Goal: Task Accomplishment & Management: Manage account settings

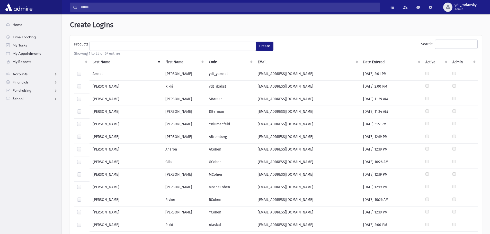
select select
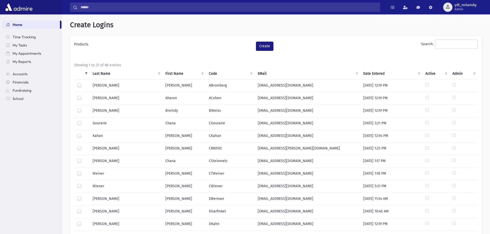
select select
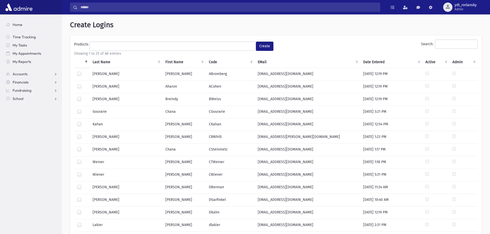
click at [103, 62] on th "Last Name" at bounding box center [125, 62] width 73 height 12
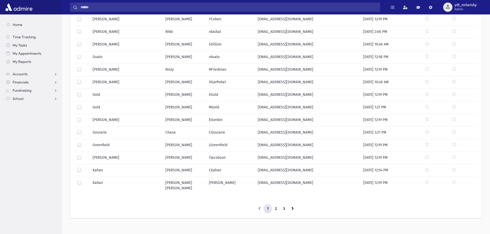
scroll to position [196, 0]
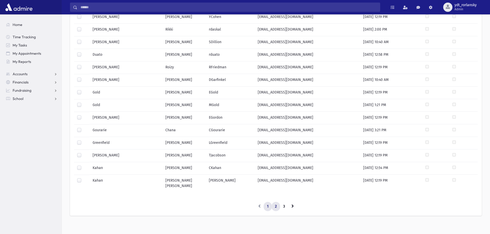
click at [276, 203] on link "2" at bounding box center [276, 206] width 8 height 9
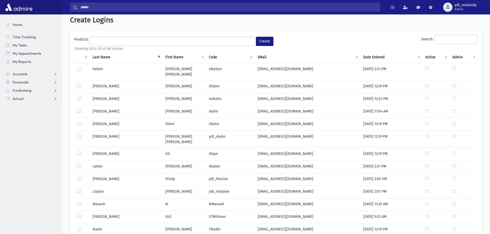
scroll to position [0, 0]
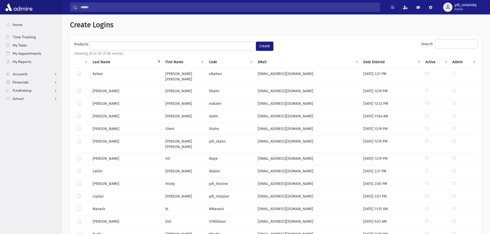
click at [102, 60] on th "Last Name" at bounding box center [125, 62] width 73 height 12
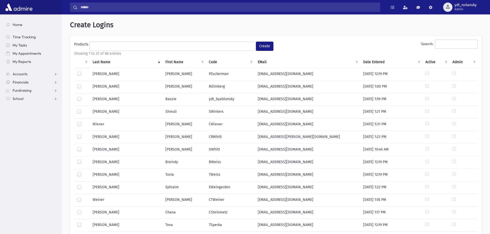
click at [105, 63] on th "Last Name" at bounding box center [125, 62] width 73 height 12
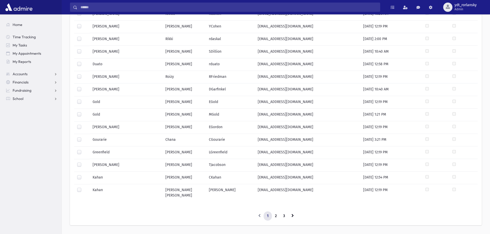
scroll to position [196, 0]
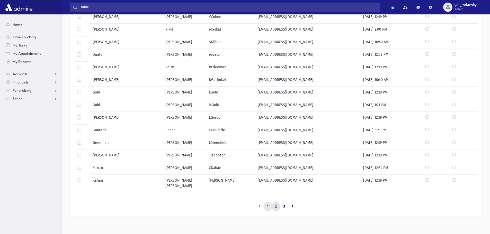
click at [277, 203] on link "2" at bounding box center [276, 206] width 8 height 9
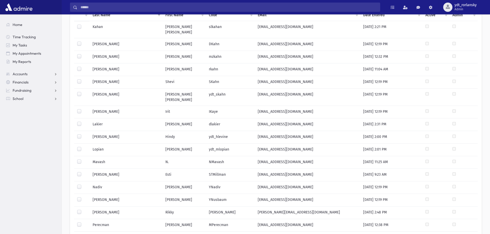
scroll to position [41, 0]
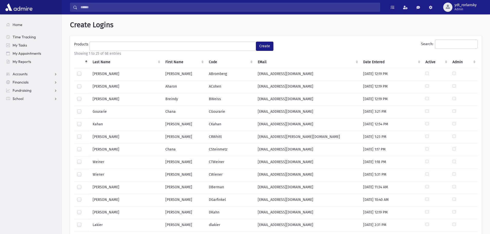
select select
click at [103, 60] on th "Last Name" at bounding box center [125, 62] width 73 height 12
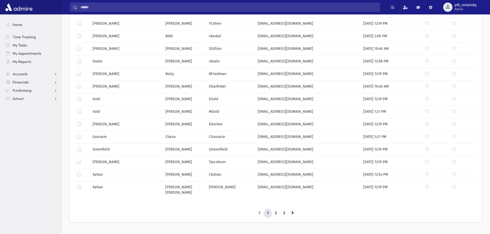
scroll to position [196, 0]
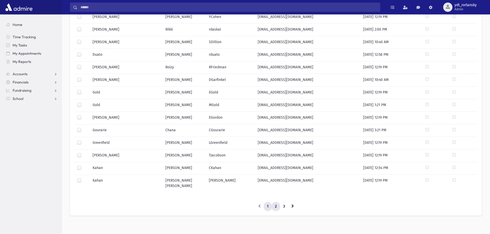
click at [277, 203] on link "2" at bounding box center [276, 206] width 8 height 9
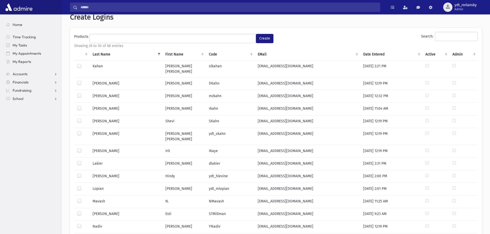
scroll to position [0, 0]
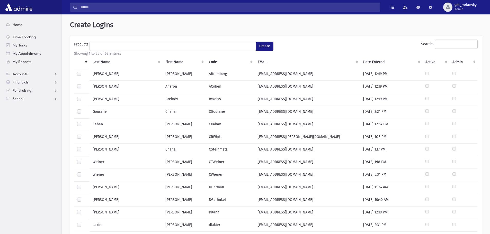
select select
click at [96, 62] on th "Last Name" at bounding box center [125, 62] width 73 height 12
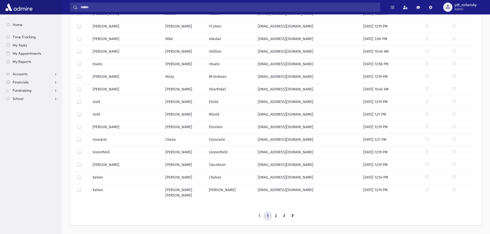
scroll to position [196, 0]
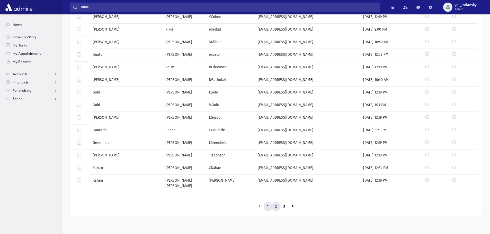
click at [277, 203] on link "2" at bounding box center [276, 206] width 8 height 9
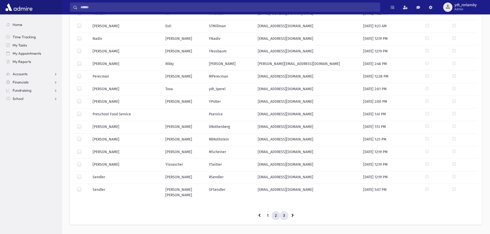
click at [286, 211] on link "3" at bounding box center [284, 215] width 8 height 9
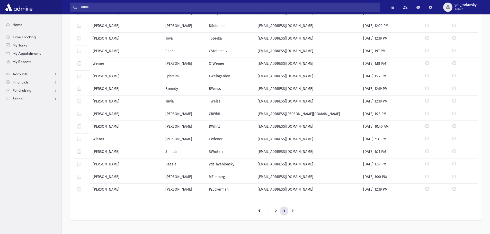
scroll to position [107, 0]
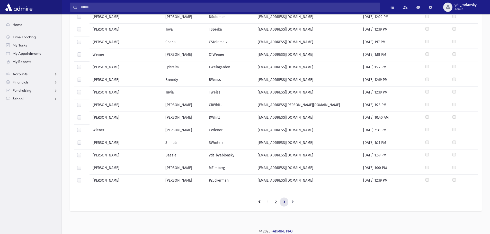
click at [19, 98] on span "School" at bounding box center [18, 98] width 11 height 5
click at [20, 114] on span "Attendance" at bounding box center [24, 115] width 19 height 5
click at [23, 123] on span "Entry" at bounding box center [24, 123] width 9 height 5
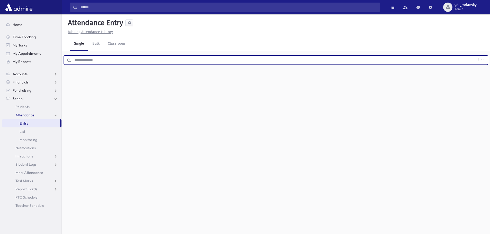
click at [106, 61] on input "text" at bounding box center [272, 60] width 403 height 9
click at [474, 56] on button "Find" at bounding box center [480, 60] width 13 height 9
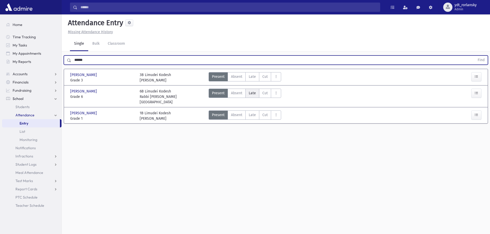
click at [252, 94] on span "Late" at bounding box center [252, 93] width 7 height 5
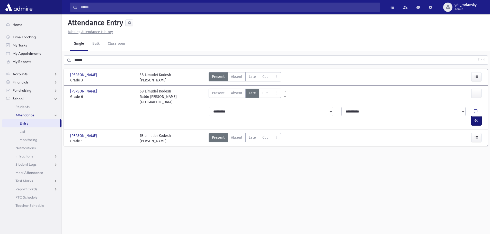
click at [474, 119] on icon "button" at bounding box center [476, 121] width 4 height 4
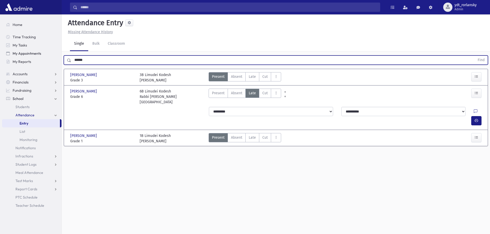
drag, startPoint x: 97, startPoint y: 61, endPoint x: 50, endPoint y: 56, distance: 47.5
click at [50, 56] on div "Search Results All Accounts" at bounding box center [245, 123] width 490 height 246
type input "******"
click at [474, 56] on button "Find" at bounding box center [480, 60] width 13 height 9
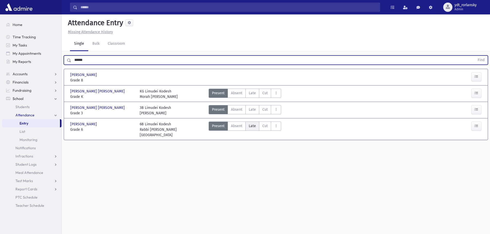
click at [251, 127] on span "Late" at bounding box center [252, 125] width 7 height 5
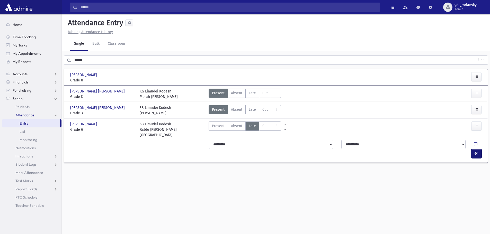
click at [474, 151] on icon "button" at bounding box center [476, 153] width 4 height 4
click at [364, 183] on div "Attendance Entry Missing Attendance History Single Bulk Classroom ****** Find G…" at bounding box center [276, 124] width 428 height 220
click at [454, 4] on span "ydt_rorlansky" at bounding box center [465, 5] width 22 height 4
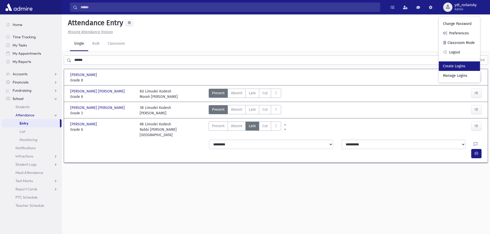
click at [460, 65] on link "Create Logins" at bounding box center [459, 66] width 41 height 10
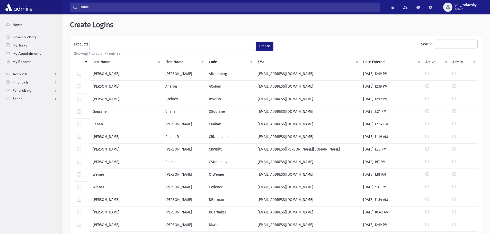
click at [99, 63] on th "Last Name" at bounding box center [125, 62] width 73 height 12
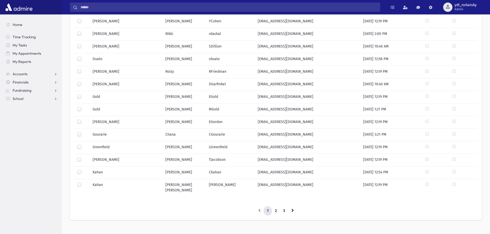
scroll to position [196, 0]
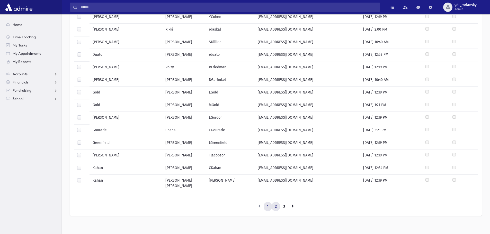
click at [276, 203] on link "2" at bounding box center [276, 206] width 8 height 9
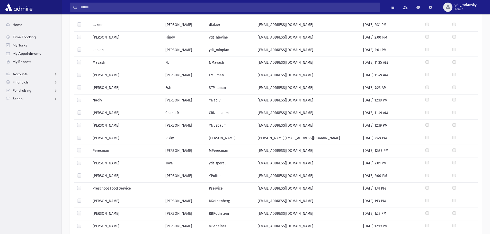
scroll to position [144, 0]
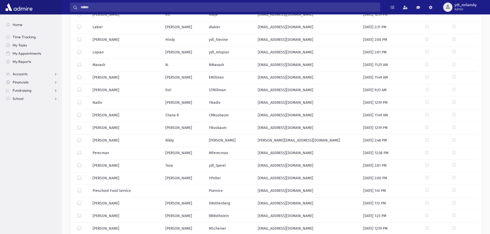
click at [83, 113] on label at bounding box center [83, 113] width 0 height 0
click at [83, 75] on label at bounding box center [83, 75] width 0 height 0
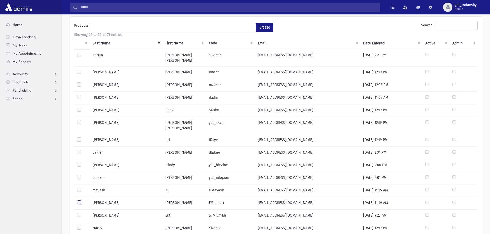
scroll to position [0, 0]
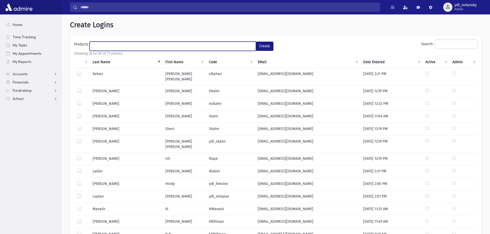
click at [128, 44] on ul at bounding box center [173, 46] width 166 height 8
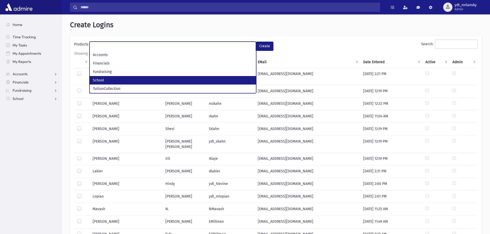
select select "*"
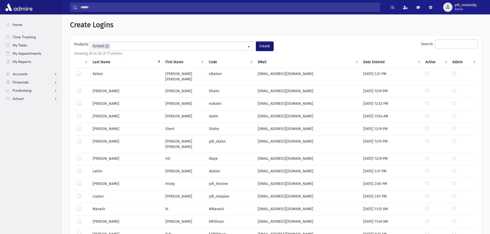
click at [263, 46] on button "Create" at bounding box center [264, 46] width 17 height 9
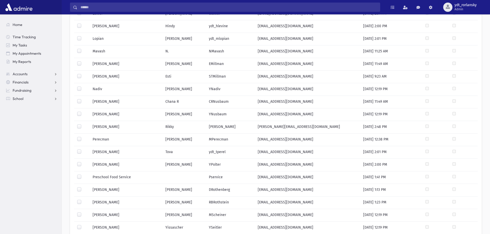
scroll to position [215, 0]
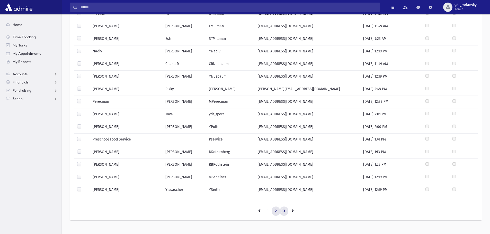
click at [283, 207] on link "3" at bounding box center [284, 211] width 8 height 9
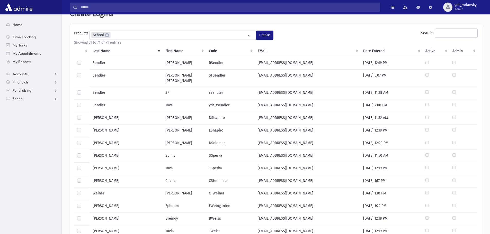
scroll to position [62, 0]
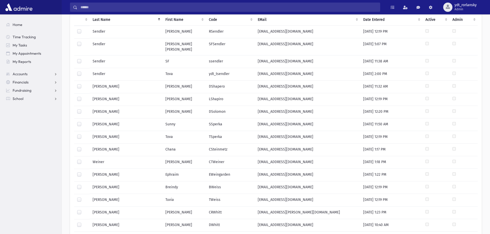
click at [83, 122] on label at bounding box center [83, 122] width 0 height 0
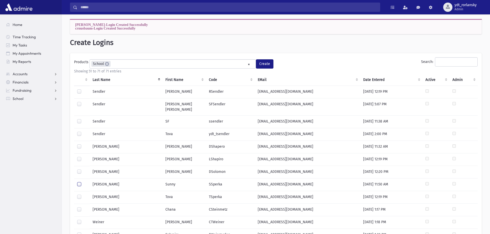
scroll to position [0, 0]
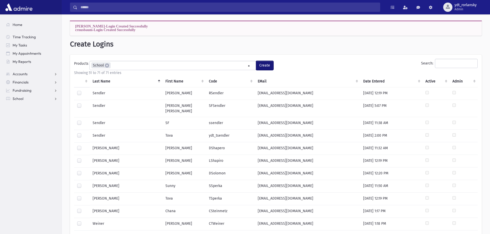
click at [267, 64] on button "Create" at bounding box center [264, 65] width 17 height 9
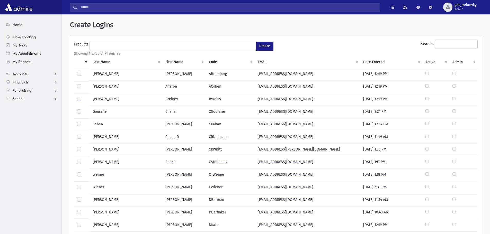
select select
click at [102, 61] on th "Last Name" at bounding box center [125, 62] width 73 height 12
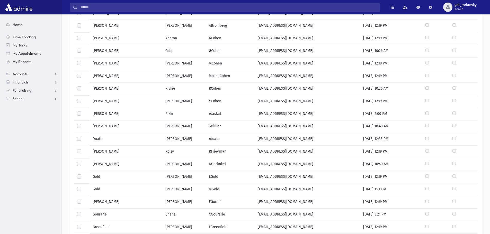
scroll to position [196, 0]
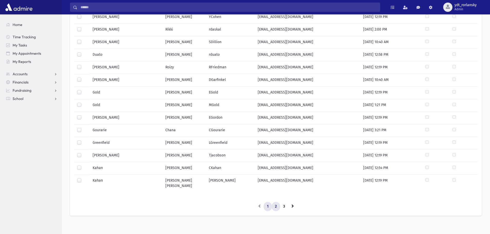
click at [278, 204] on link "2" at bounding box center [276, 206] width 8 height 9
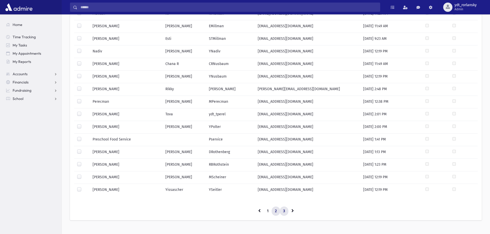
click at [286, 207] on link "3" at bounding box center [284, 211] width 8 height 9
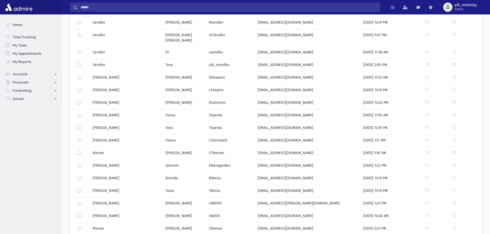
scroll to position [26, 0]
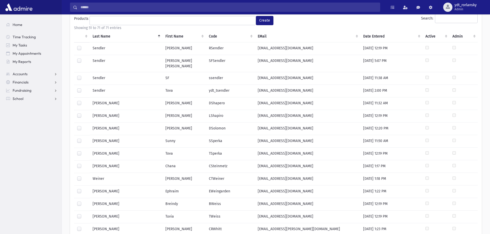
click at [9, 142] on section "Home Time Tracking My Tasks My Appointments My Reports Accounts Accounts Accoun…" at bounding box center [30, 124] width 61 height 220
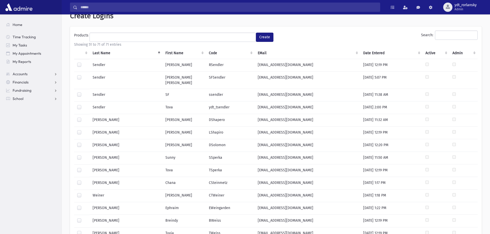
scroll to position [0, 0]
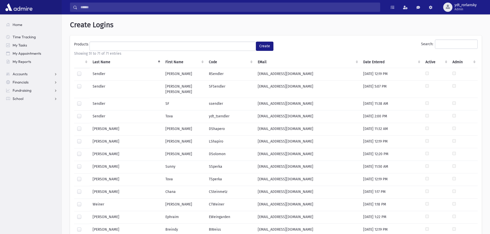
click at [319, 25] on h1 "Create Logins" at bounding box center [276, 25] width 412 height 9
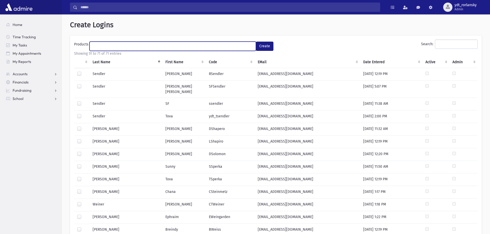
click at [174, 46] on ul at bounding box center [173, 46] width 166 height 8
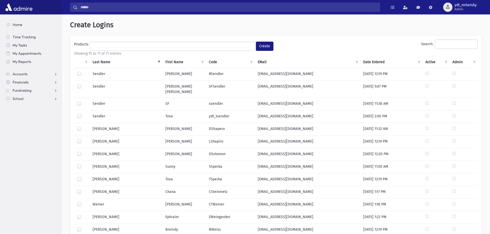
click at [170, 33] on div "**********" at bounding box center [276, 193] width 428 height 358
click at [465, 8] on span "Admin" at bounding box center [465, 9] width 22 height 4
click at [459, 74] on link "Manage Logins" at bounding box center [459, 76] width 41 height 10
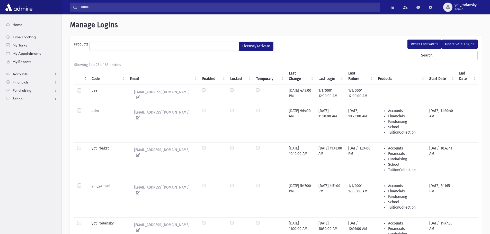
select select
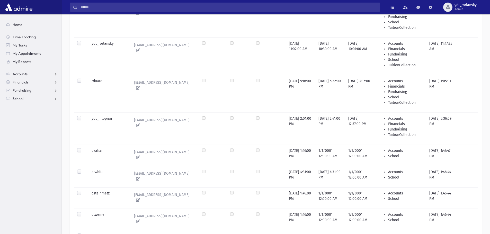
scroll to position [206, 0]
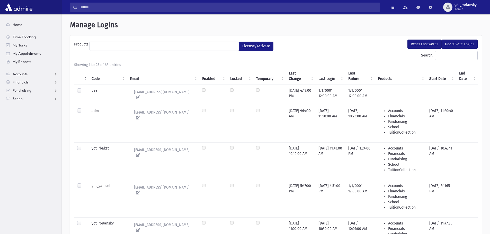
select select
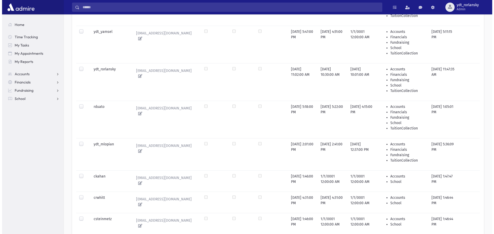
scroll to position [180, 0]
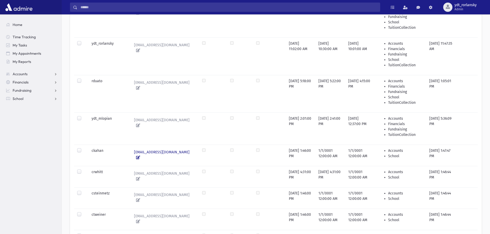
click at [140, 156] on icon at bounding box center [137, 158] width 6 height 4
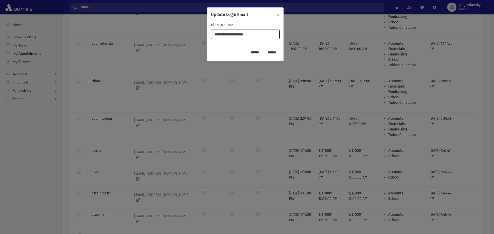
drag, startPoint x: 260, startPoint y: 37, endPoint x: 209, endPoint y: 33, distance: 50.5
click at [209, 33] on div "**********" at bounding box center [245, 33] width 77 height 22
type input "**********"
click at [247, 51] on input "******" at bounding box center [254, 52] width 15 height 9
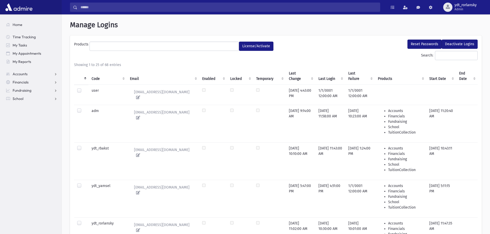
select select
click at [100, 77] on th "Code" at bounding box center [107, 76] width 38 height 17
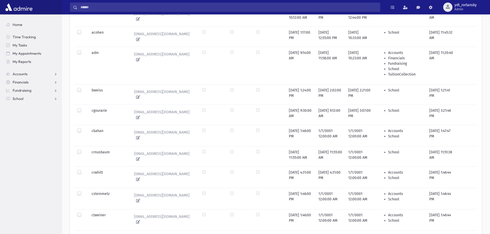
scroll to position [103, 0]
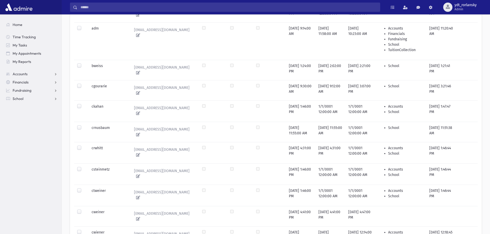
click at [83, 167] on label at bounding box center [83, 167] width 0 height 0
click at [83, 104] on label at bounding box center [83, 104] width 0 height 0
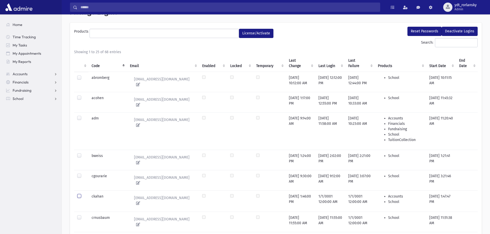
scroll to position [0, 0]
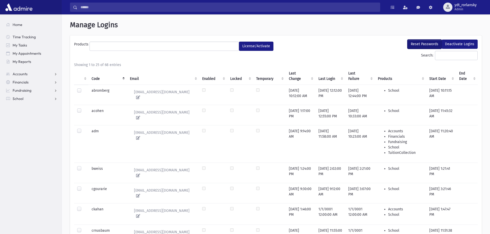
click at [416, 44] on button "Reset Passwords" at bounding box center [424, 44] width 34 height 9
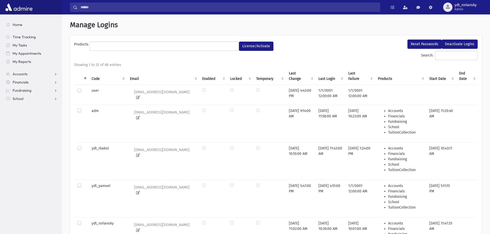
select select
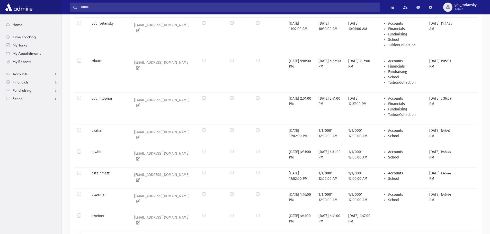
scroll to position [180, 0]
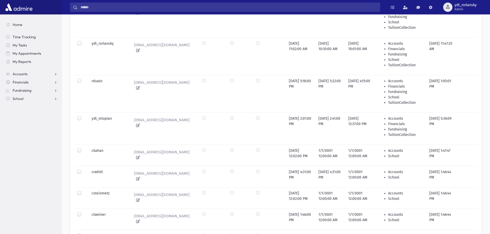
click at [24, 132] on section "Home Time Tracking My Tasks My Appointments My Reports Accounts Accounts Accoun…" at bounding box center [30, 124] width 61 height 220
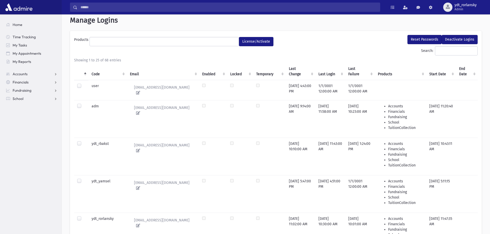
scroll to position [0, 0]
